Goal: Information Seeking & Learning: Learn about a topic

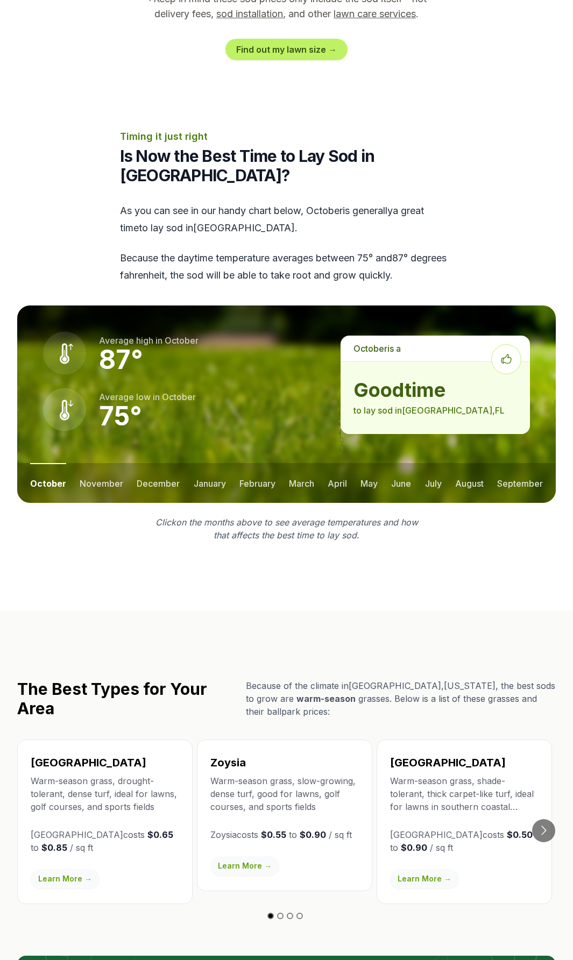
scroll to position [1236, 0]
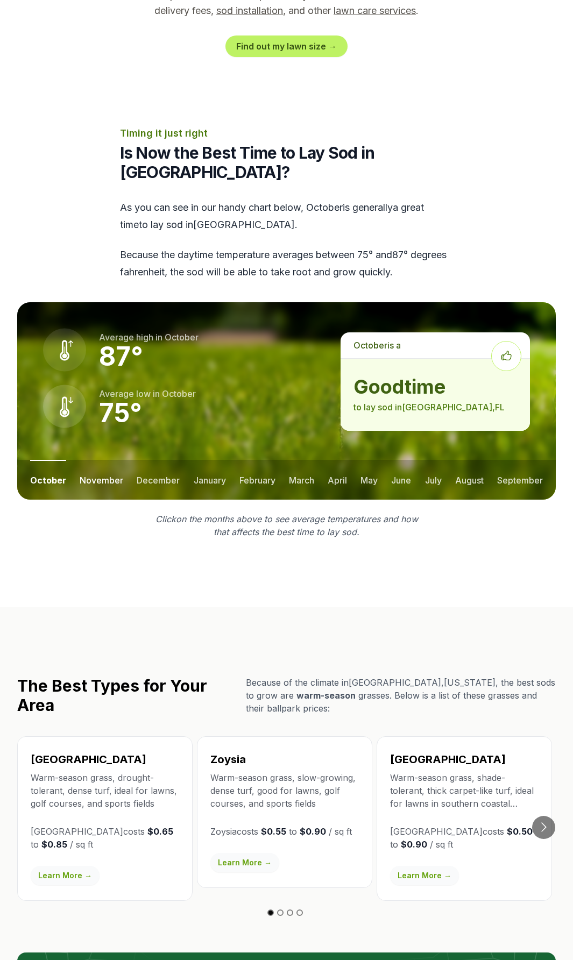
click at [106, 462] on button "november" at bounding box center [102, 480] width 44 height 40
click at [136, 460] on button "december" at bounding box center [157, 480] width 43 height 40
click at [219, 460] on button "january" at bounding box center [209, 480] width 32 height 40
click at [273, 460] on button "february" at bounding box center [258, 480] width 36 height 40
click at [321, 462] on ul "october november december january february march april may june july august sep…" at bounding box center [286, 480] width 538 height 40
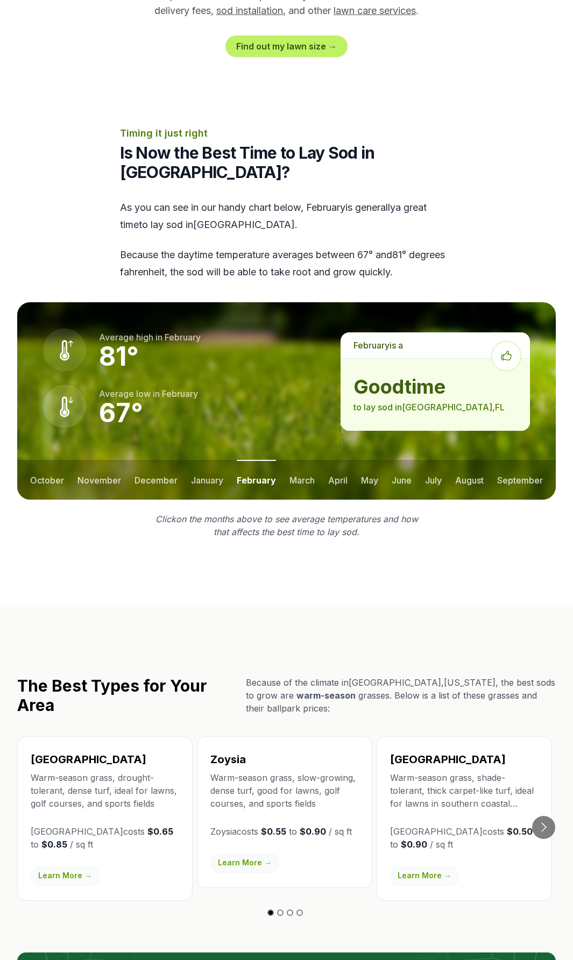
click at [356, 463] on ul "october november december january february march april may june july august sep…" at bounding box center [286, 480] width 538 height 40
click at [292, 460] on button "march" at bounding box center [301, 480] width 25 height 40
click at [341, 460] on button "april" at bounding box center [336, 480] width 19 height 40
click at [384, 460] on ul "october november december january february march april may june july august sep…" at bounding box center [286, 480] width 538 height 40
click at [369, 460] on button "may" at bounding box center [368, 480] width 17 height 40
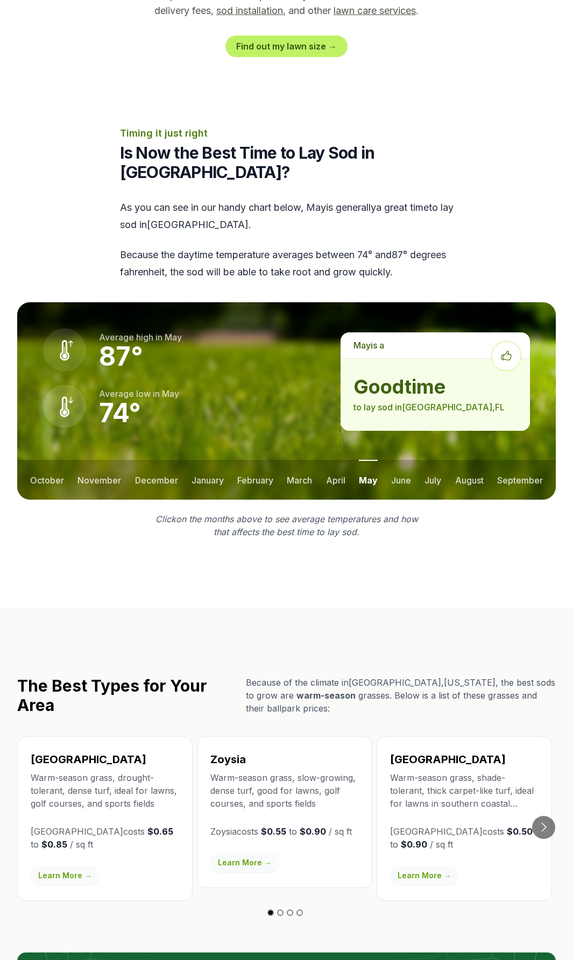
click at [387, 461] on ul "october november december january february march april may june july august sep…" at bounding box center [286, 480] width 538 height 40
click at [413, 462] on ul "october november december january february march april may june july august sep…" at bounding box center [286, 480] width 538 height 40
click at [398, 462] on button "june" at bounding box center [401, 480] width 20 height 40
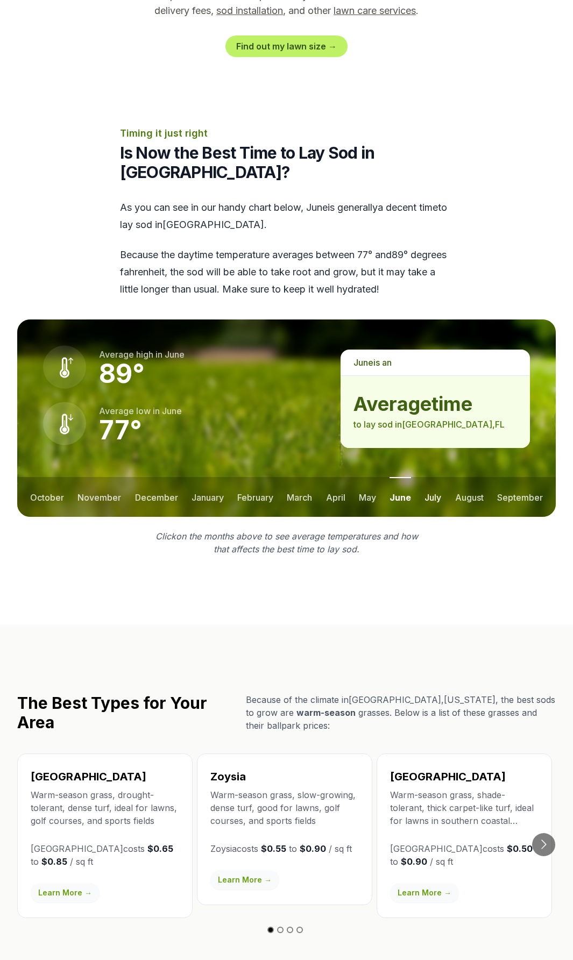
click at [436, 477] on button "july" at bounding box center [432, 497] width 17 height 40
click at [466, 477] on button "august" at bounding box center [469, 497] width 28 height 40
click at [503, 477] on button "september" at bounding box center [520, 497] width 46 height 40
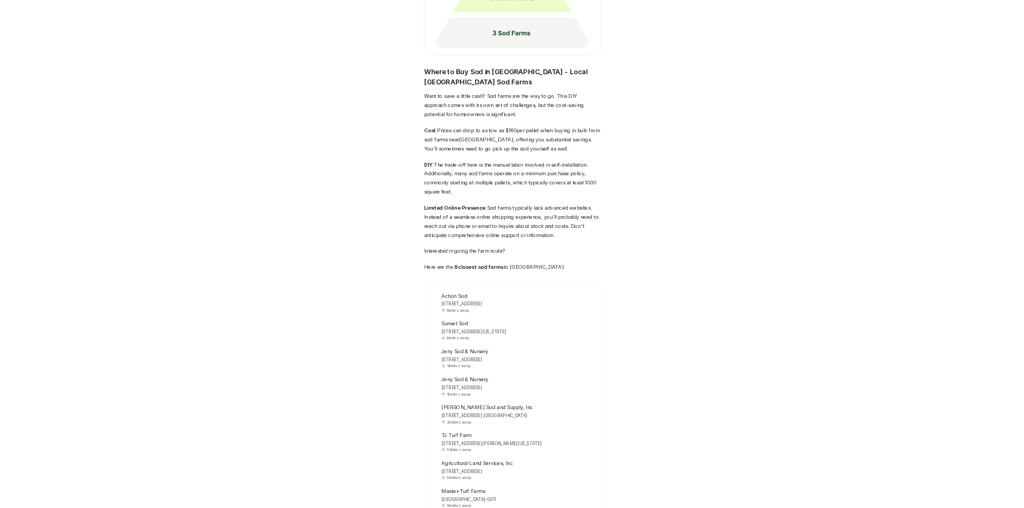
scroll to position [3118, 0]
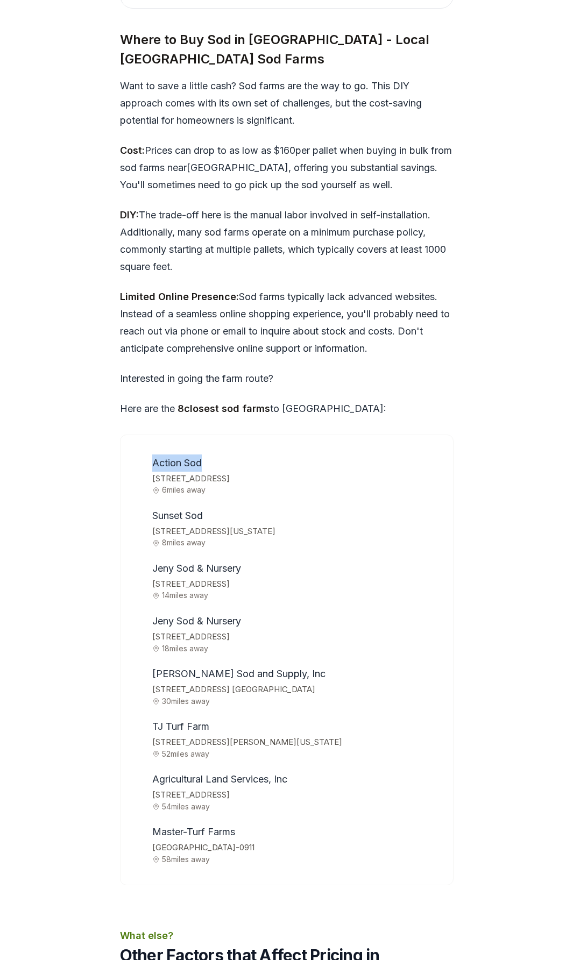
drag, startPoint x: 204, startPoint y: 446, endPoint x: 151, endPoint y: 449, distance: 53.3
click at [151, 454] on li "Action Sod [STREET_ADDRESS] 6 miles away" at bounding box center [293, 474] width 291 height 40
copy span "Action Sod"
